Goal: Information Seeking & Learning: Learn about a topic

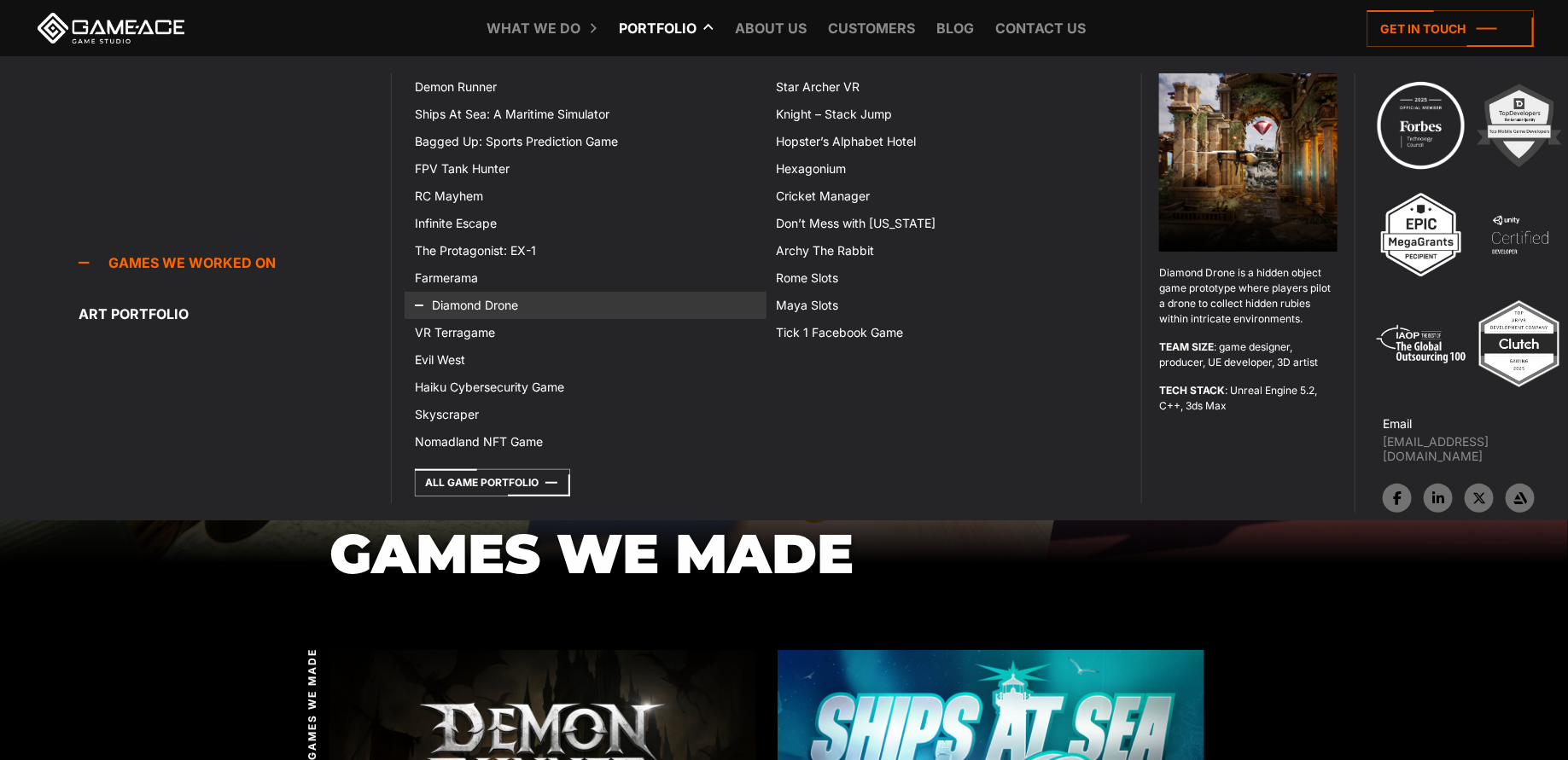
click at [469, 308] on link "Diamond Drone" at bounding box center [585, 305] width 361 height 27
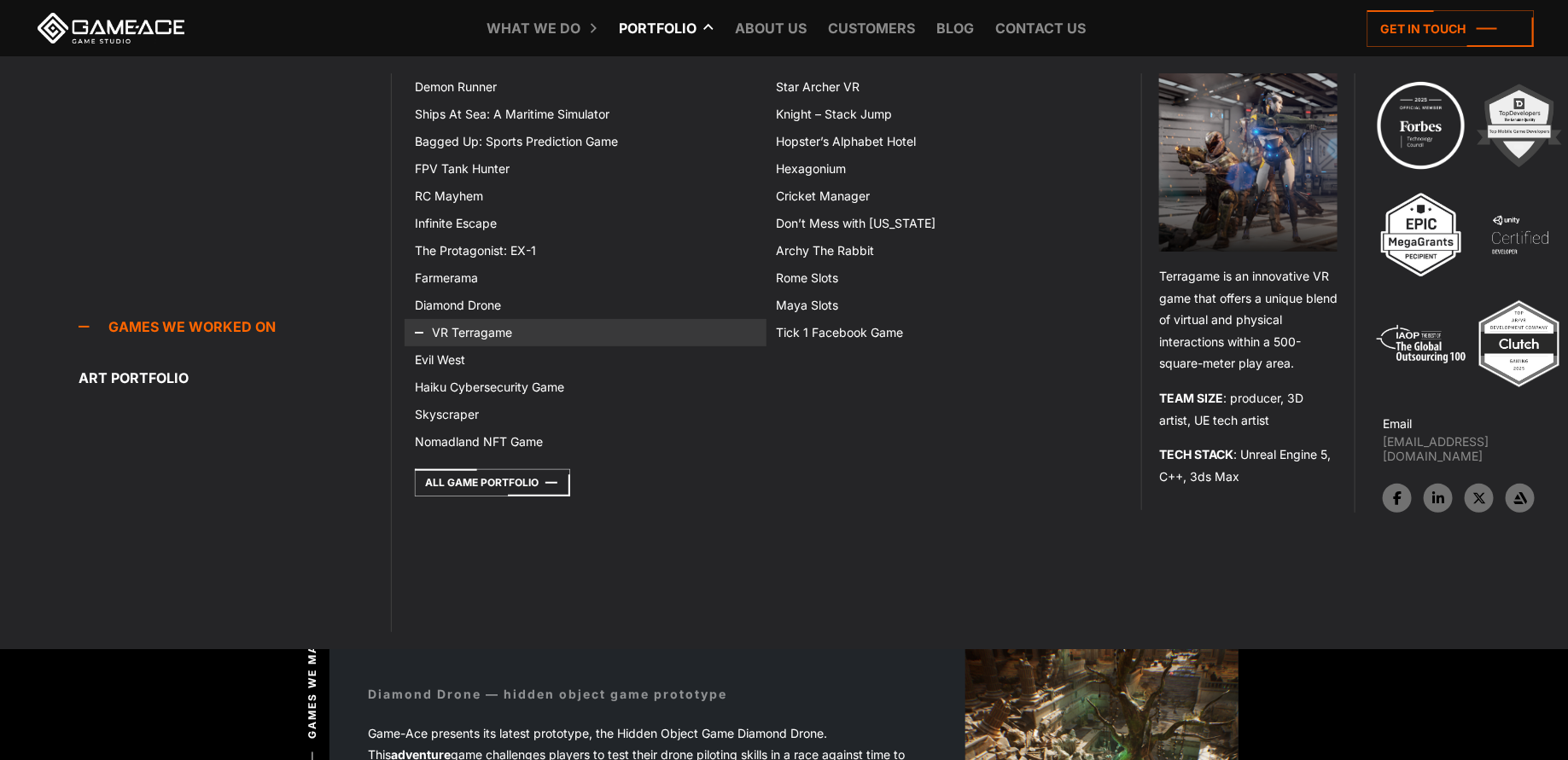
click at [463, 328] on link "VR Terragame" at bounding box center [585, 333] width 361 height 27
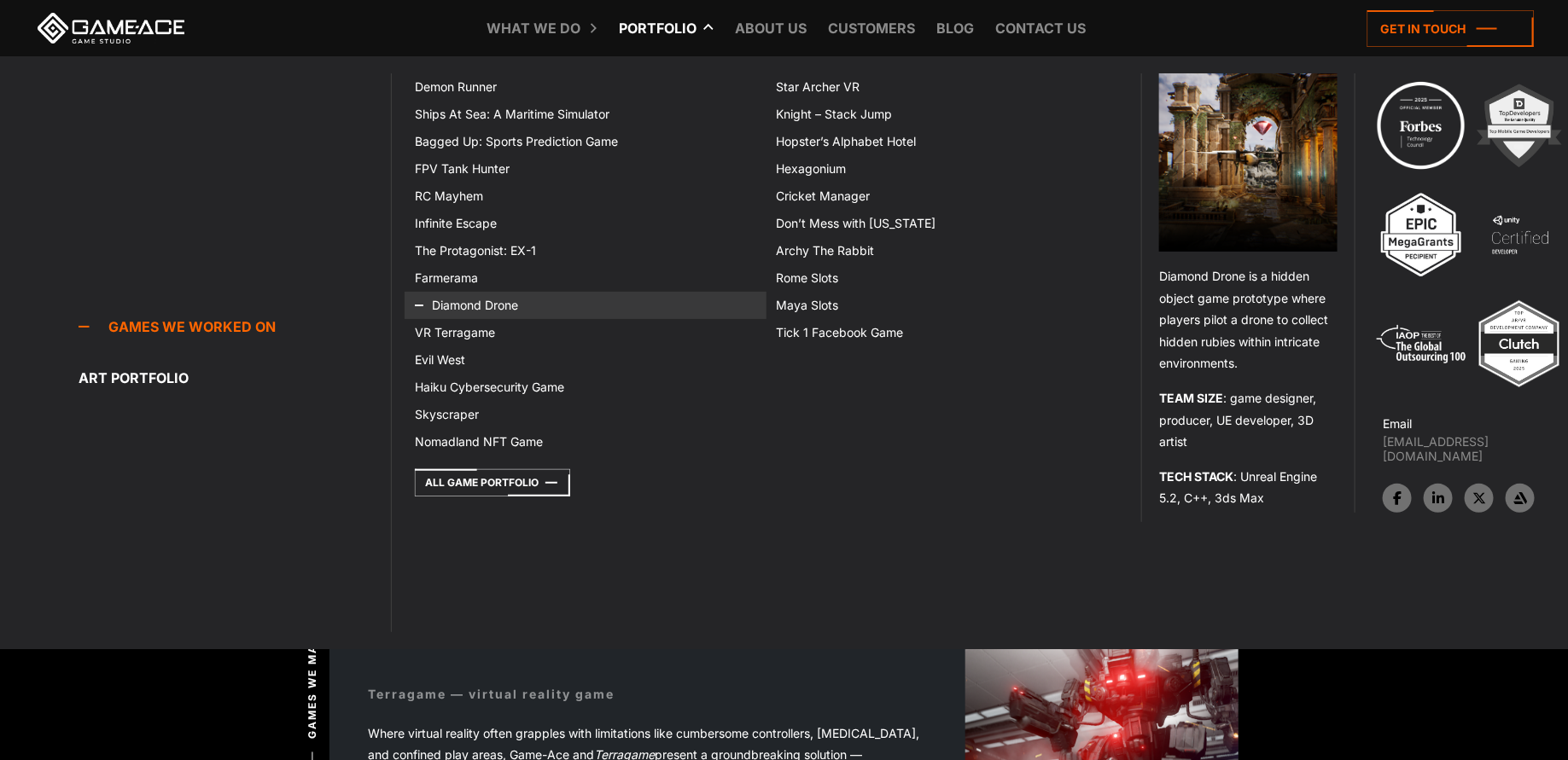
click at [485, 302] on link "Diamond Drone" at bounding box center [585, 305] width 361 height 27
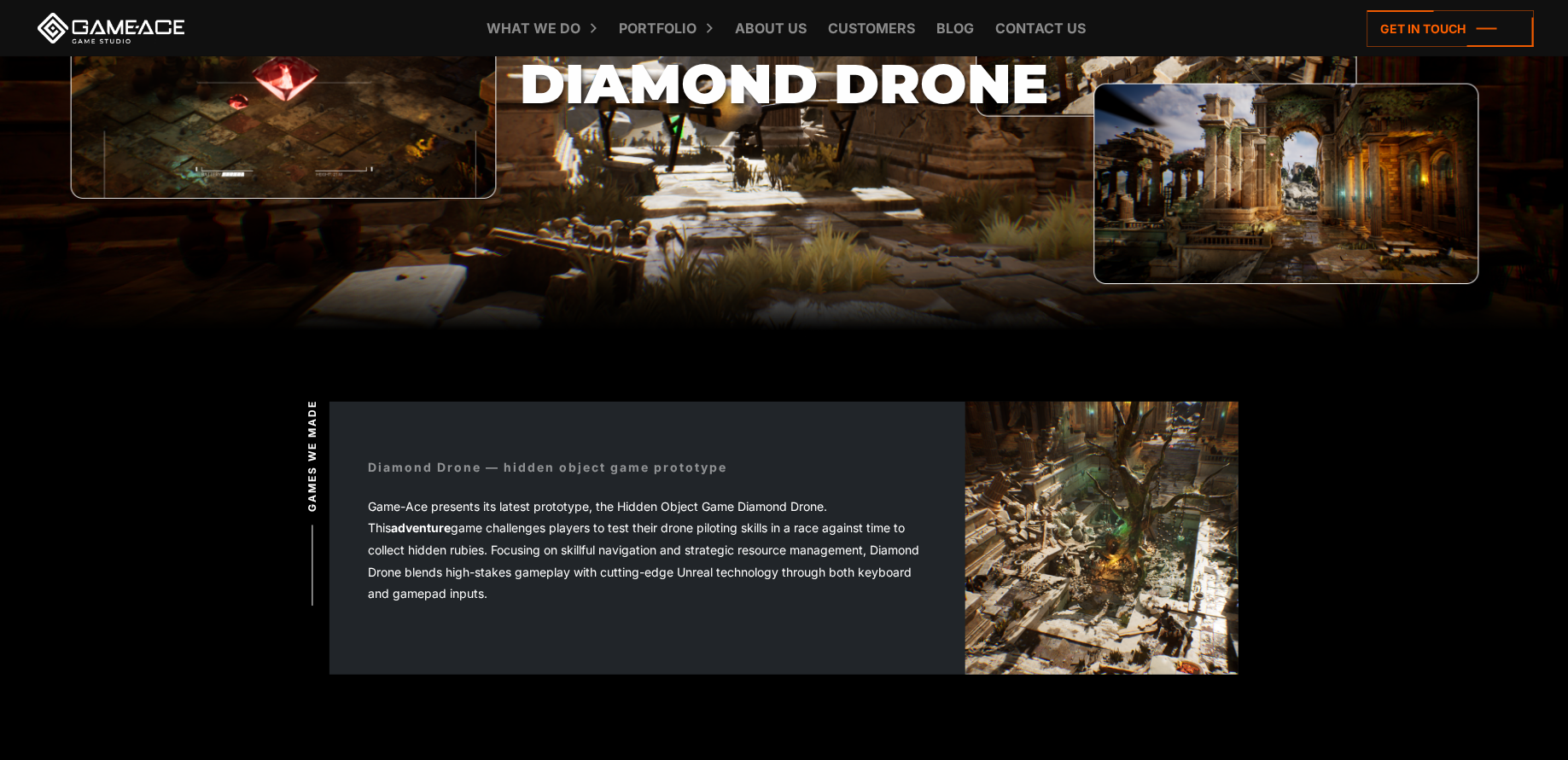
scroll to position [228, 0]
